Goal: Use online tool/utility: Utilize a website feature to perform a specific function

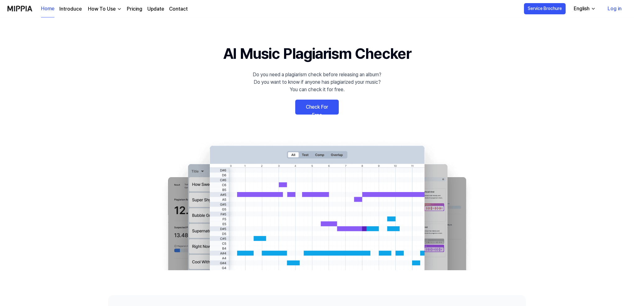
drag, startPoint x: 0, startPoint y: 0, endPoint x: 315, endPoint y: 110, distance: 333.9
click at [315, 110] on link "Check For Free" at bounding box center [317, 107] width 44 height 15
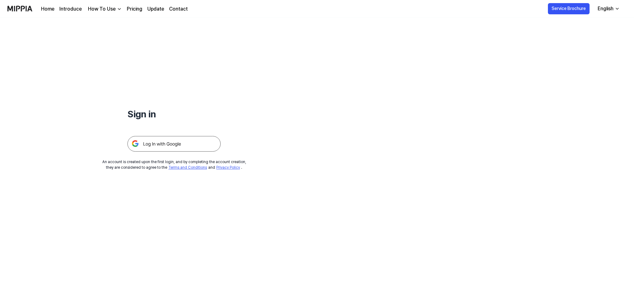
click at [193, 144] on img at bounding box center [174, 144] width 93 height 16
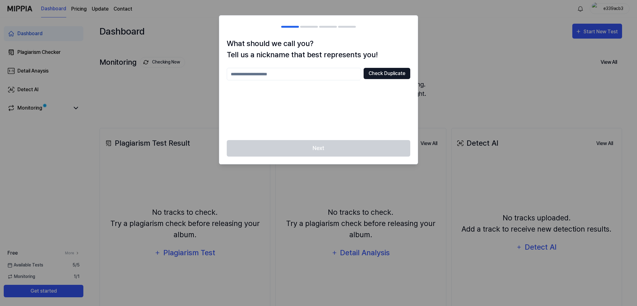
click at [383, 73] on button "Check Duplicate" at bounding box center [387, 73] width 47 height 11
click at [308, 79] on input "text" at bounding box center [294, 74] width 134 height 12
type input "*"
type input "**********"
click at [376, 77] on button "Check Duplicate" at bounding box center [387, 73] width 47 height 11
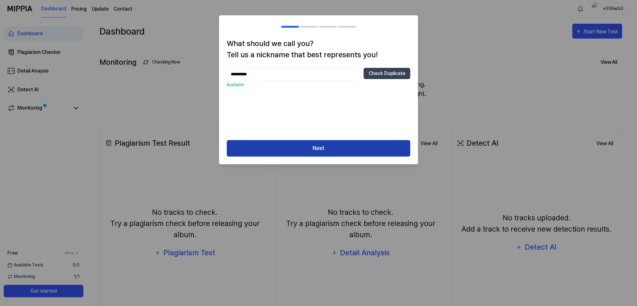
click at [312, 151] on button "Next" at bounding box center [318, 148] width 183 height 16
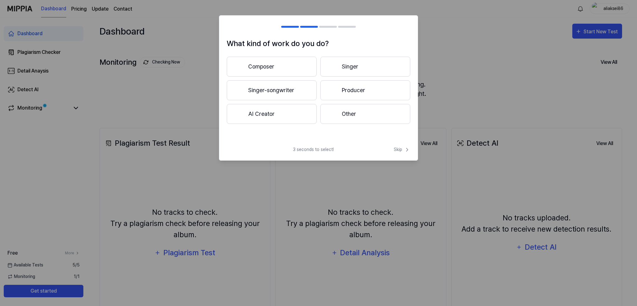
click at [313, 150] on span "3 seconds to select!" at bounding box center [313, 149] width 41 height 7
click at [298, 67] on button "Composer" at bounding box center [272, 67] width 90 height 20
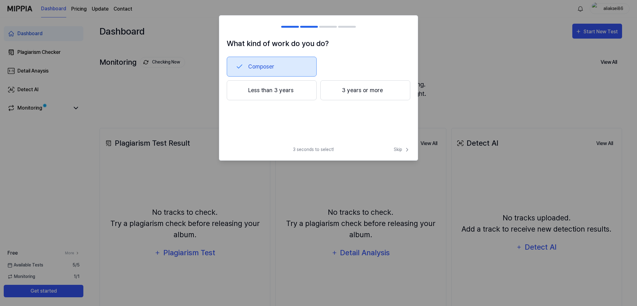
click at [295, 91] on button "Less than 3 years" at bounding box center [272, 90] width 90 height 20
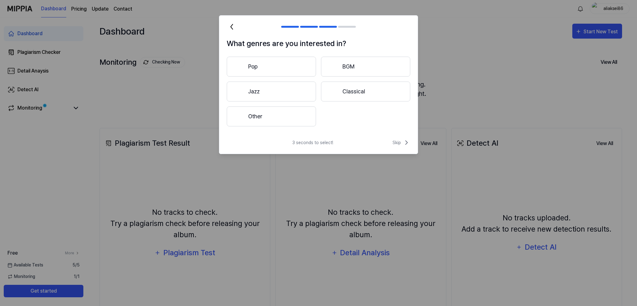
click at [291, 117] on button "Other" at bounding box center [271, 116] width 89 height 20
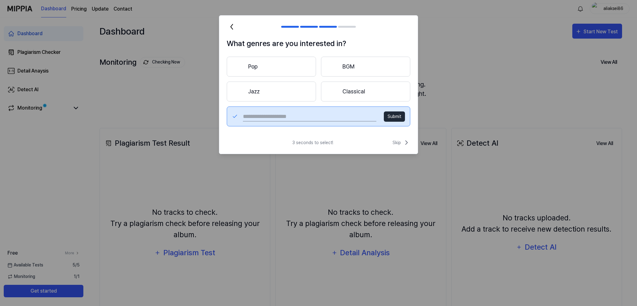
click at [304, 121] on input "text" at bounding box center [309, 116] width 133 height 10
type input "*****"
click at [397, 116] on button "Submit" at bounding box center [394, 116] width 21 height 10
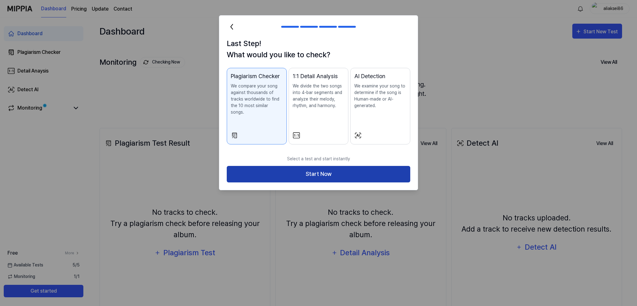
click at [326, 169] on button "Start Now" at bounding box center [318, 174] width 183 height 16
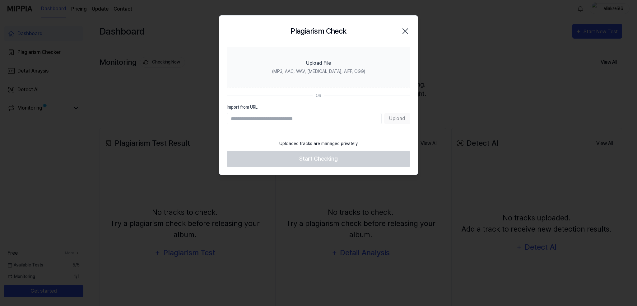
click at [321, 118] on input "Import from URL" at bounding box center [304, 118] width 155 height 11
click at [321, 157] on footer "Uploaded tracks are managed privately Start Checking" at bounding box center [318, 152] width 183 height 30
click at [265, 120] on input "Import from URL" at bounding box center [304, 118] width 155 height 11
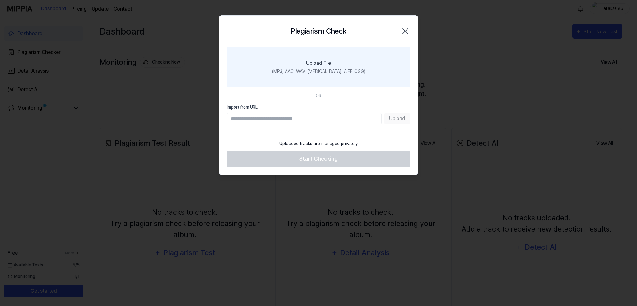
click at [312, 72] on div "(MP3, AAC, WAV, FLAC, AIFF, OGG)" at bounding box center [318, 71] width 93 height 7
click at [0, 0] on input "Upload File (MP3, AAC, WAV, FLAC, AIFF, OGG)" at bounding box center [0, 0] width 0 height 0
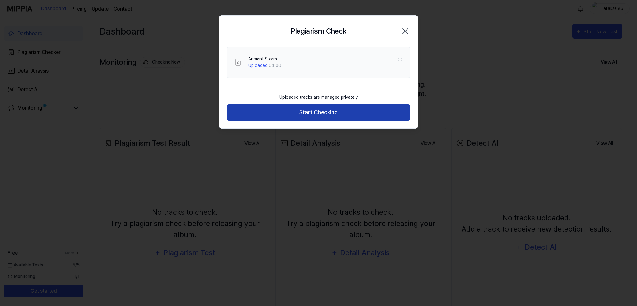
click at [323, 113] on button "Start Checking" at bounding box center [318, 112] width 183 height 16
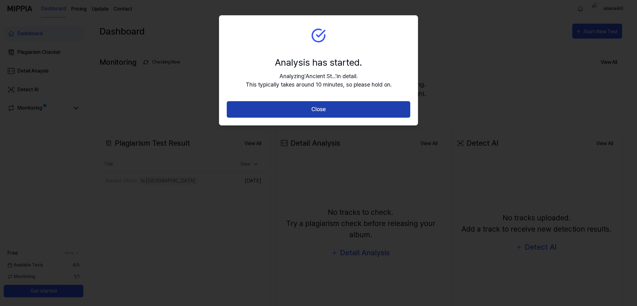
click at [322, 106] on button "Close" at bounding box center [318, 109] width 183 height 16
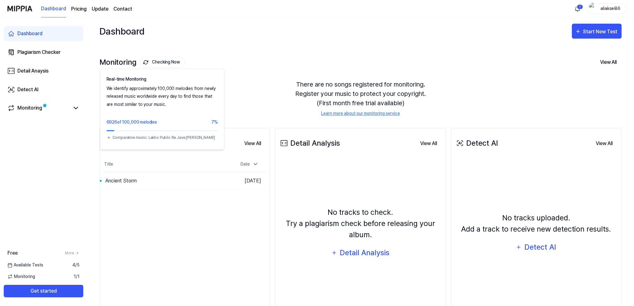
click at [168, 66] on button "Checking Now" at bounding box center [162, 62] width 45 height 11
click at [146, 64] on img at bounding box center [145, 62] width 5 height 5
